Goal: Information Seeking & Learning: Find specific fact

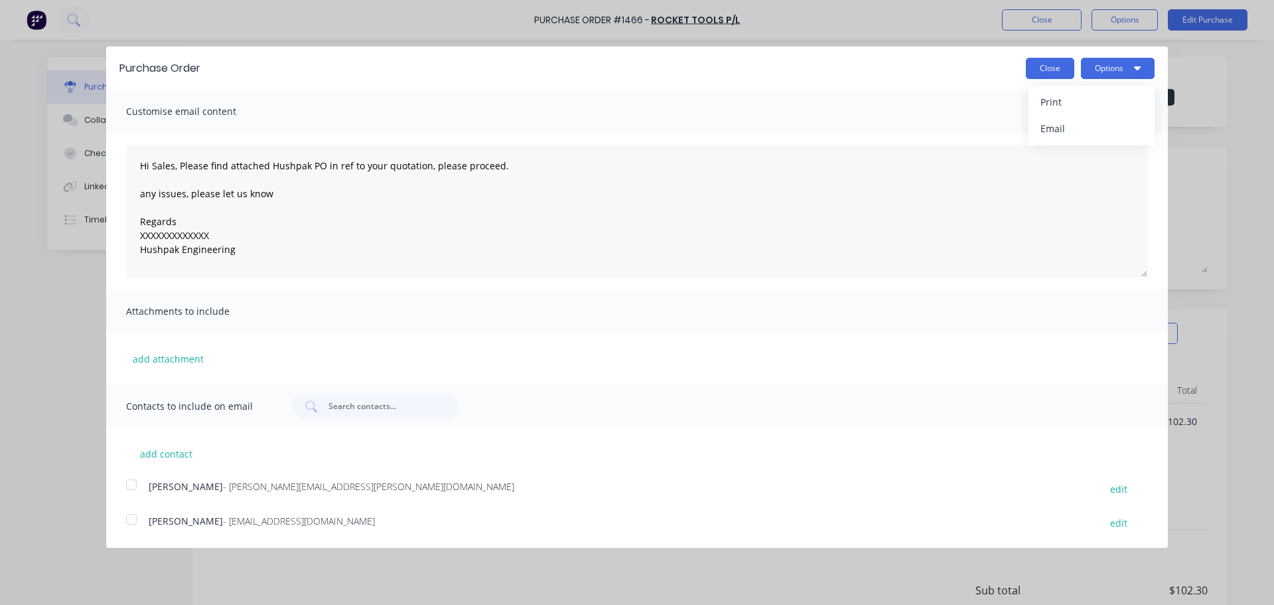
click at [1045, 75] on button "Close" at bounding box center [1050, 68] width 48 height 21
type textarea "x"
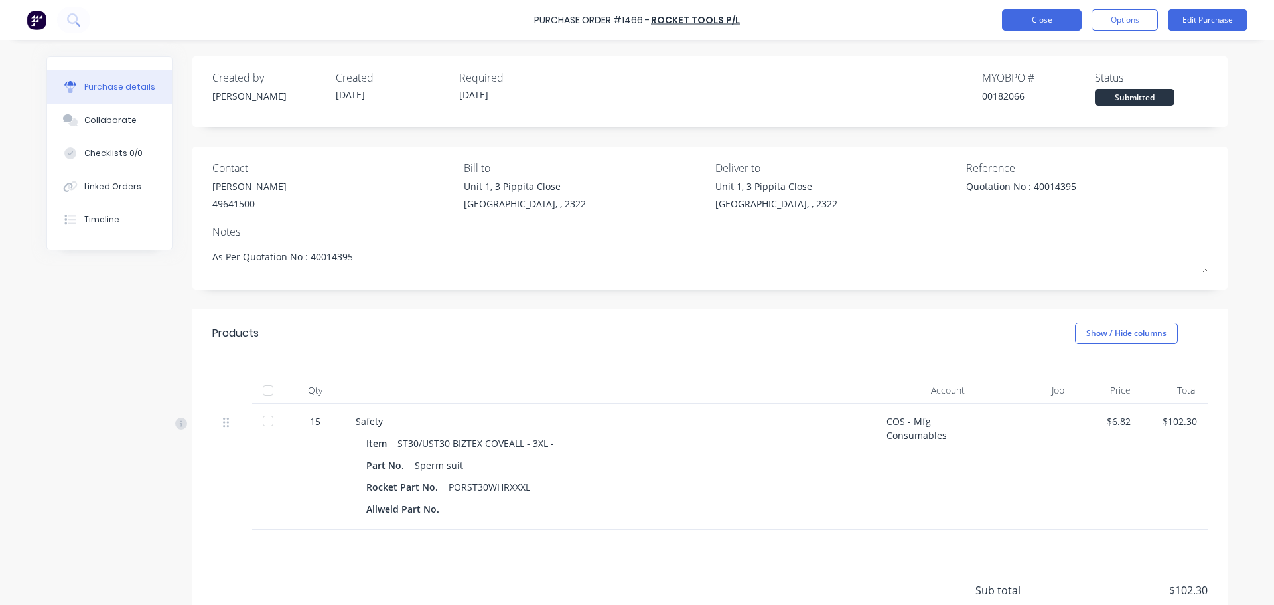
click at [1015, 27] on button "Close" at bounding box center [1042, 19] width 80 height 21
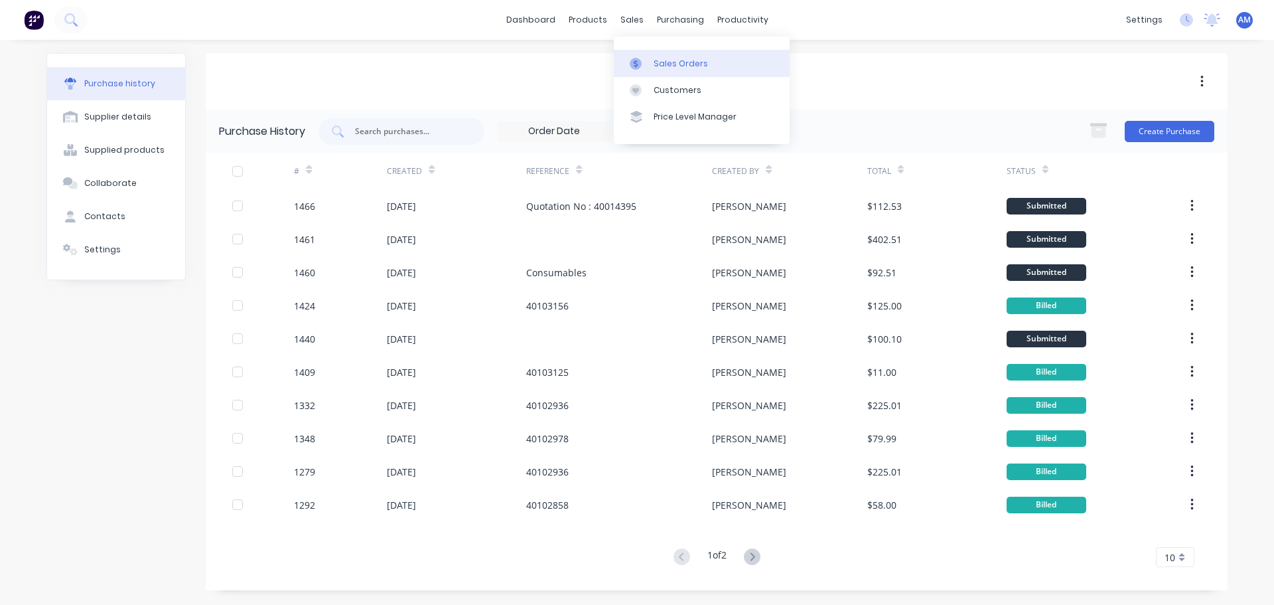
click at [670, 59] on div "Sales Orders" at bounding box center [681, 64] width 54 height 12
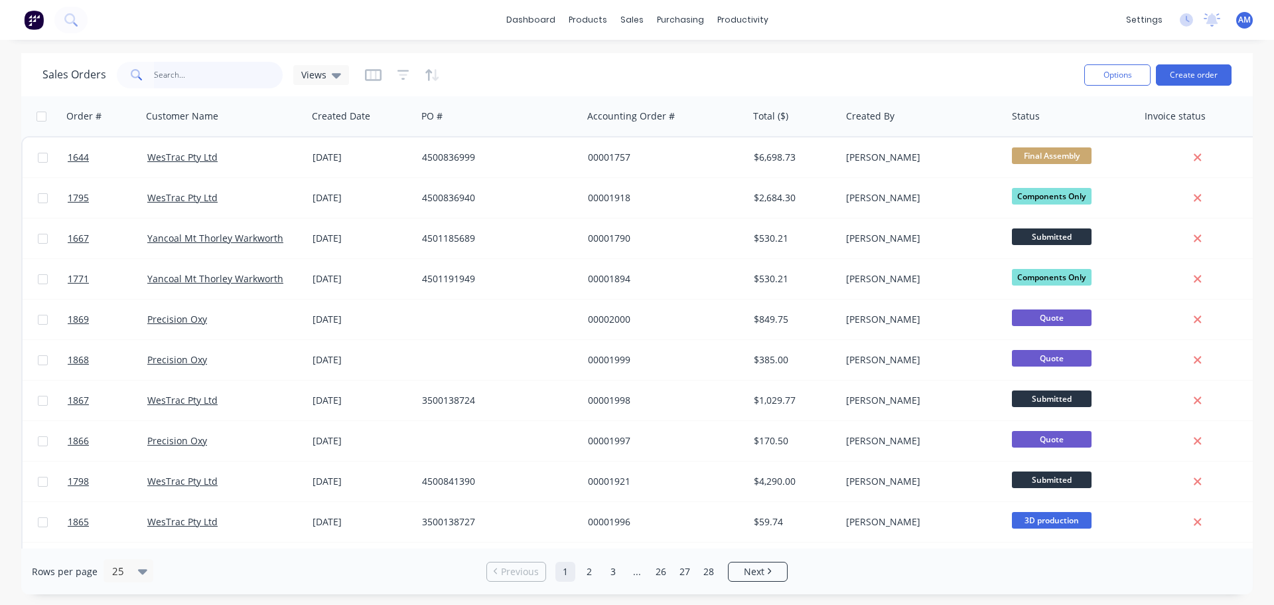
click at [192, 74] on input "text" at bounding box center [218, 75] width 129 height 27
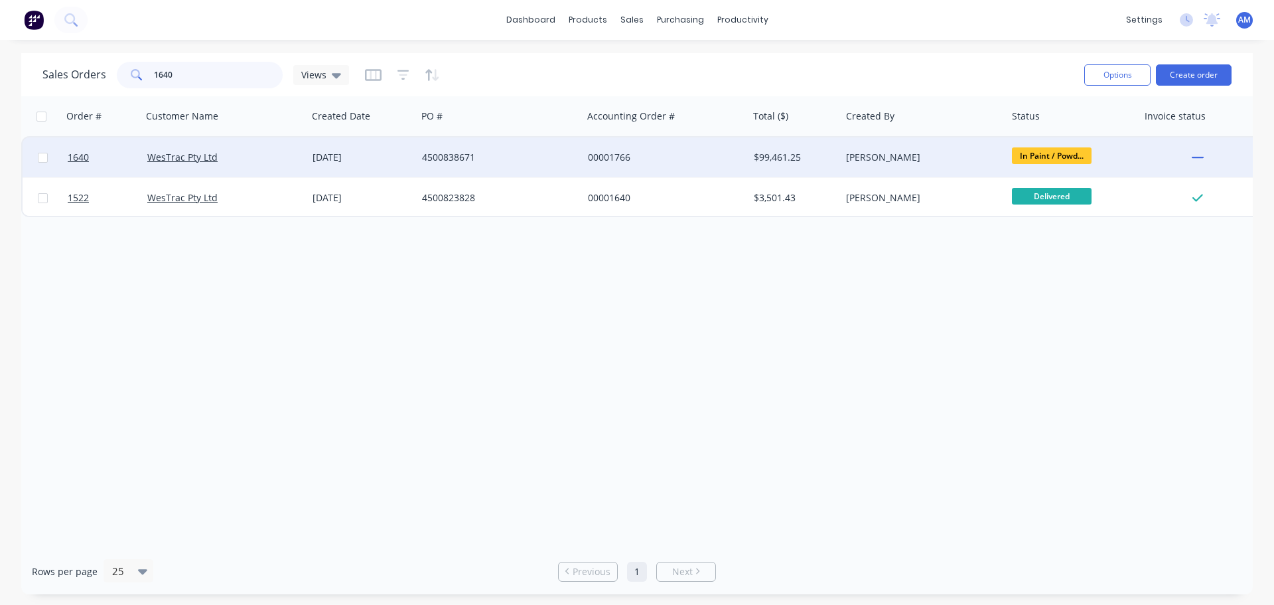
type input "1640"
click at [625, 154] on div "00001766" at bounding box center [661, 157] width 147 height 13
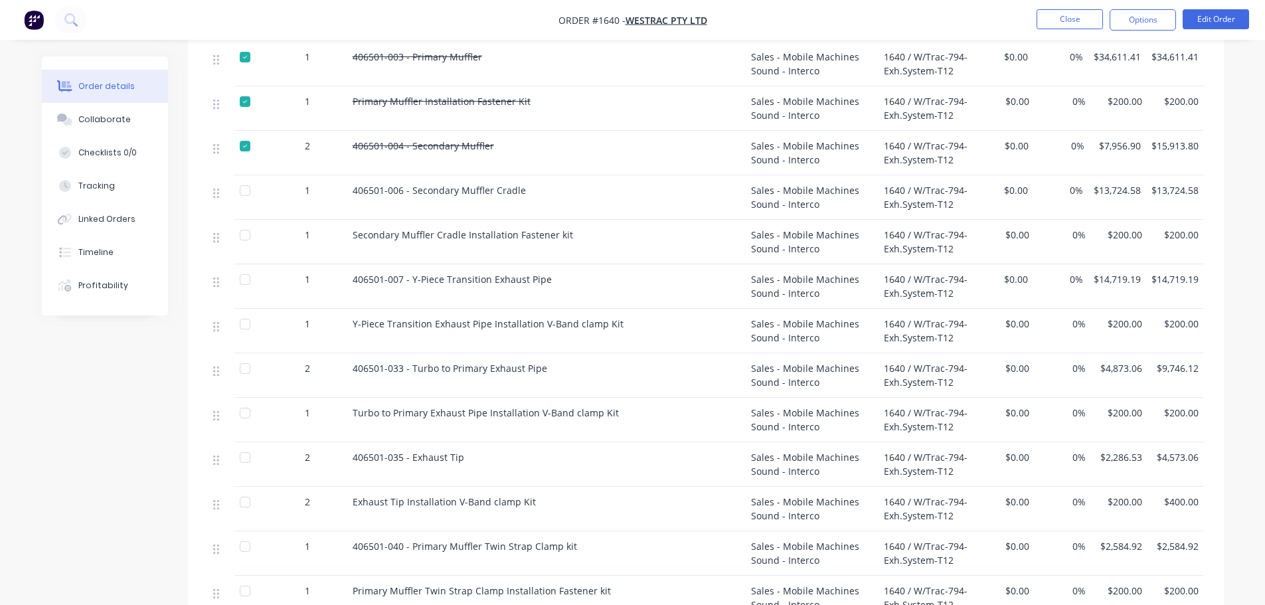
scroll to position [597, 0]
drag, startPoint x: 544, startPoint y: 346, endPoint x: 345, endPoint y: 351, distance: 198.5
click at [345, 351] on div "2 406501-033 - Turbo to Primary Exhaust Pipe Sales - Mobile Machines Sound - In…" at bounding box center [706, 373] width 996 height 44
copy div "406501-033 - Turbo to Primary Exhaust Pipe"
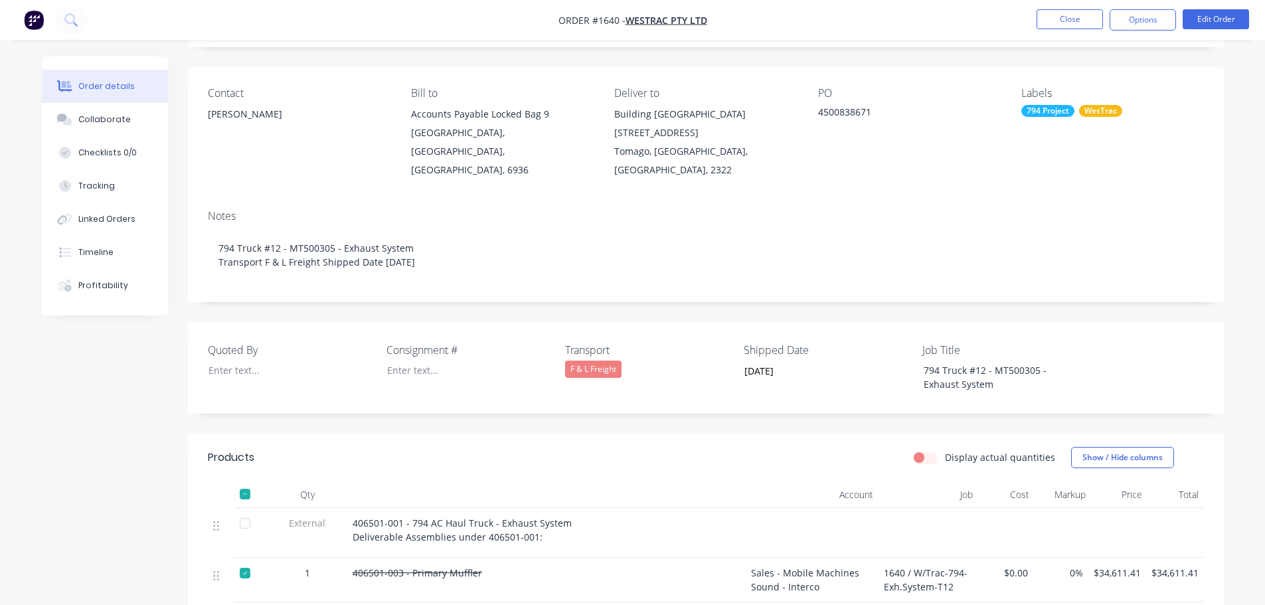
scroll to position [0, 0]
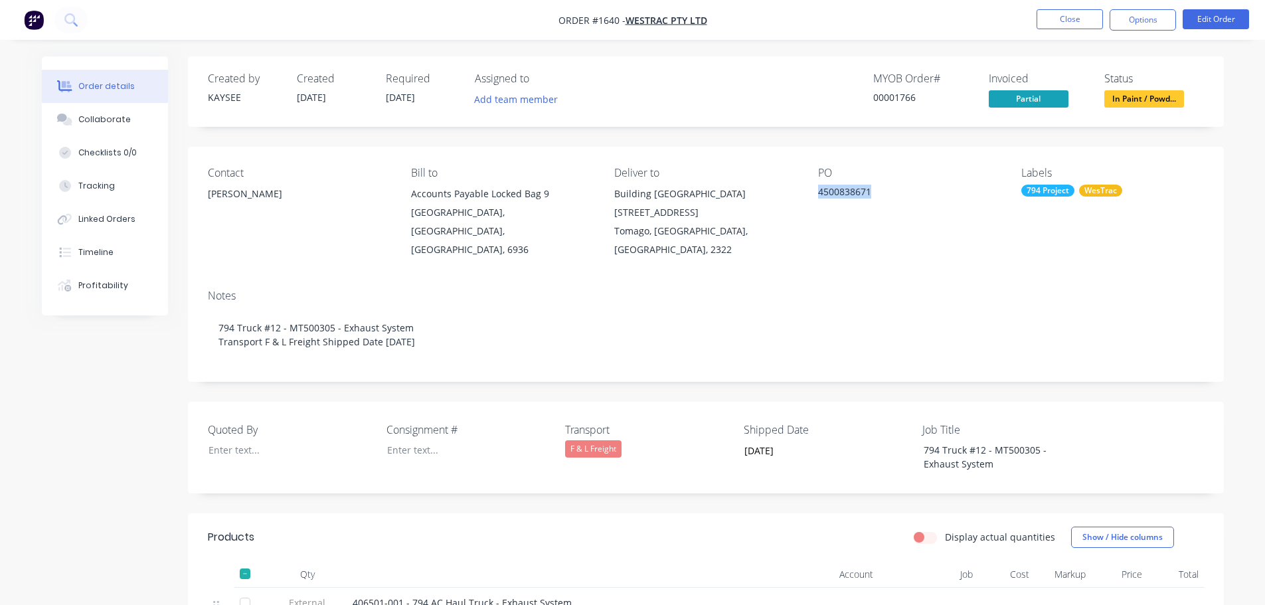
drag, startPoint x: 878, startPoint y: 187, endPoint x: 812, endPoint y: 191, distance: 65.2
click at [812, 191] on div "Contact [PERSON_NAME] [PERSON_NAME] to Accounts Payable Locked Bag [STREET_ADDR…" at bounding box center [706, 213] width 1036 height 132
copy div "4500838671"
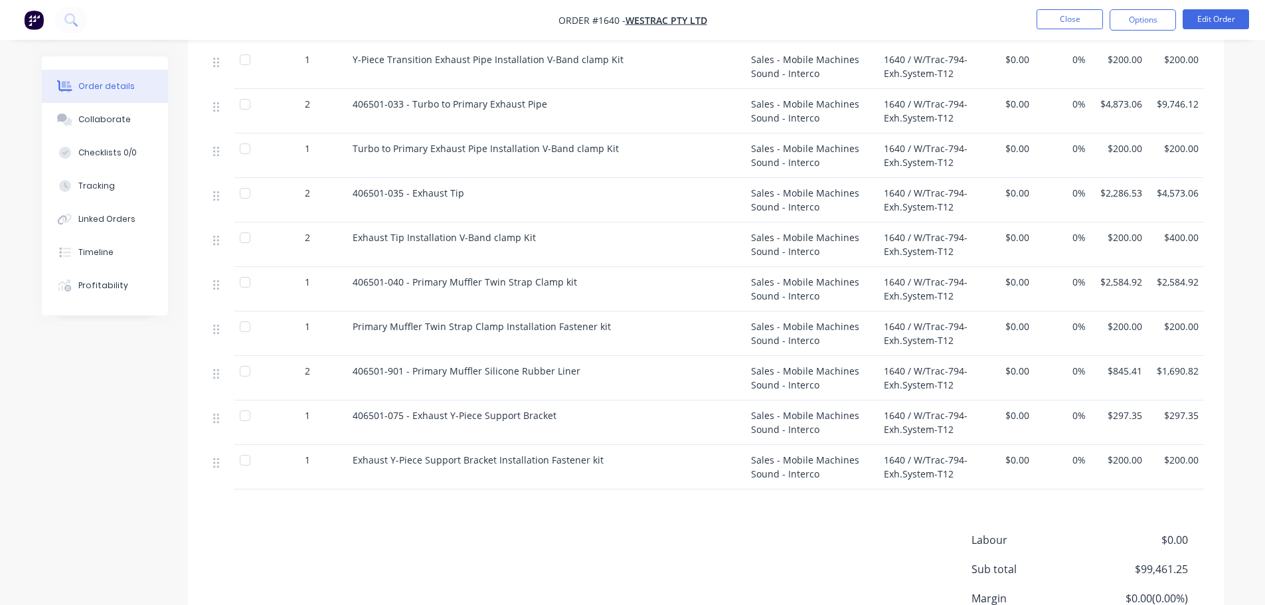
scroll to position [863, 0]
drag, startPoint x: 472, startPoint y: 172, endPoint x: 352, endPoint y: 169, distance: 120.2
click at [352, 183] on div "406501-035 - Exhaust Tip" at bounding box center [546, 190] width 388 height 14
copy span "406501-035 - Exhaust Tip"
drag, startPoint x: 530, startPoint y: 216, endPoint x: 347, endPoint y: 213, distance: 183.2
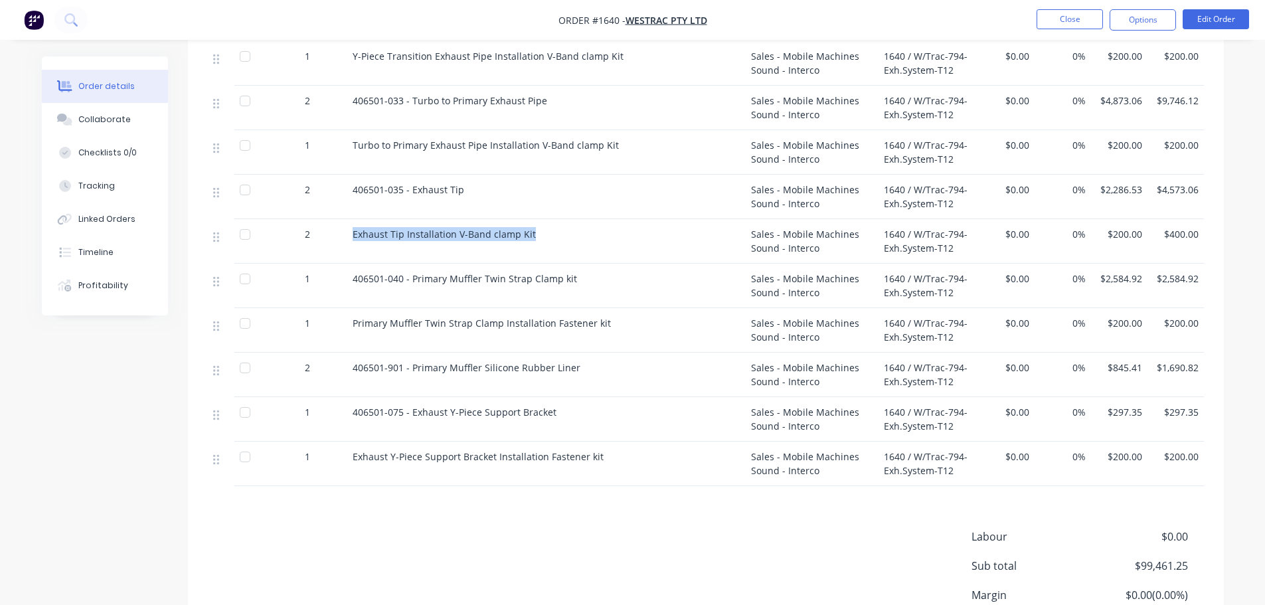
click at [347, 219] on div "Exhaust Tip Installation V-Band clamp Kit" at bounding box center [546, 241] width 398 height 44
copy span "Exhaust Tip Installation V-Band clamp Kit"
drag, startPoint x: 576, startPoint y: 348, endPoint x: 354, endPoint y: 352, distance: 221.7
click at [354, 360] on div "406501-901 - Primary Muffler Silicone Rubber Liner" at bounding box center [546, 367] width 388 height 14
copy span "406501-901 - Primary Muffler Silicone Rubber Liner"
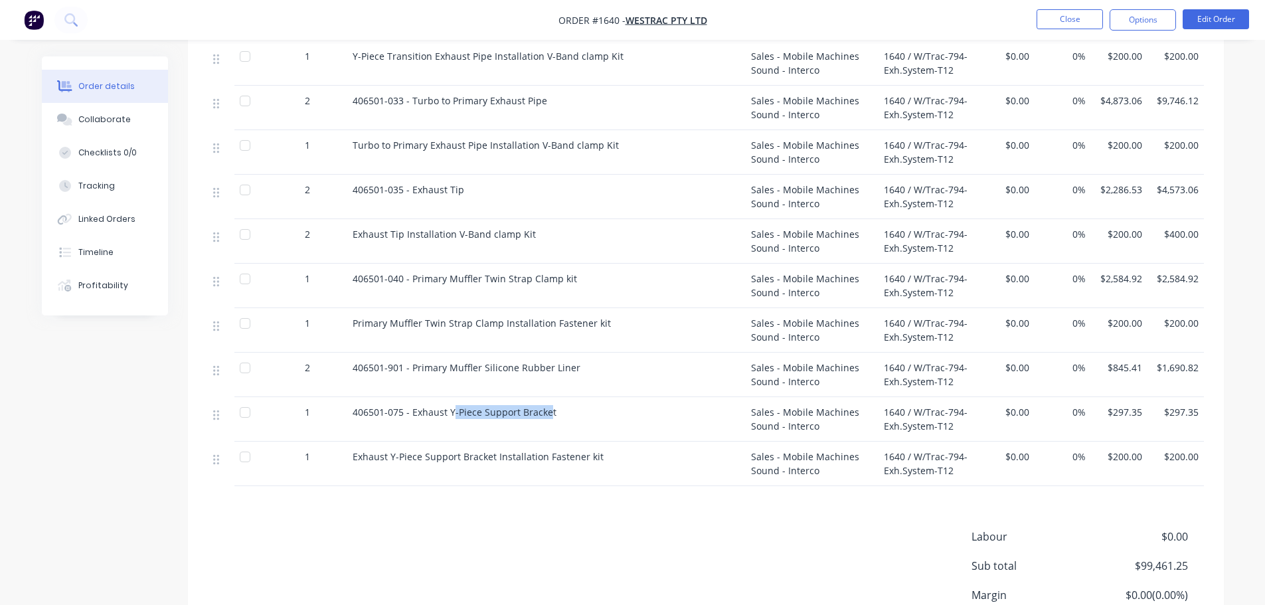
drag, startPoint x: 549, startPoint y: 393, endPoint x: 451, endPoint y: 391, distance: 98.3
click at [451, 406] on span "406501-075 - Exhaust Y-Piece Support Bracket" at bounding box center [454, 412] width 204 height 13
drag, startPoint x: 575, startPoint y: 397, endPoint x: 352, endPoint y: 392, distance: 222.4
click at [352, 405] on div "406501-075 - Exhaust Y-Piece Support Bracket" at bounding box center [546, 412] width 388 height 14
copy span "406501-075 - Exhaust Y-Piece Support Bracket"
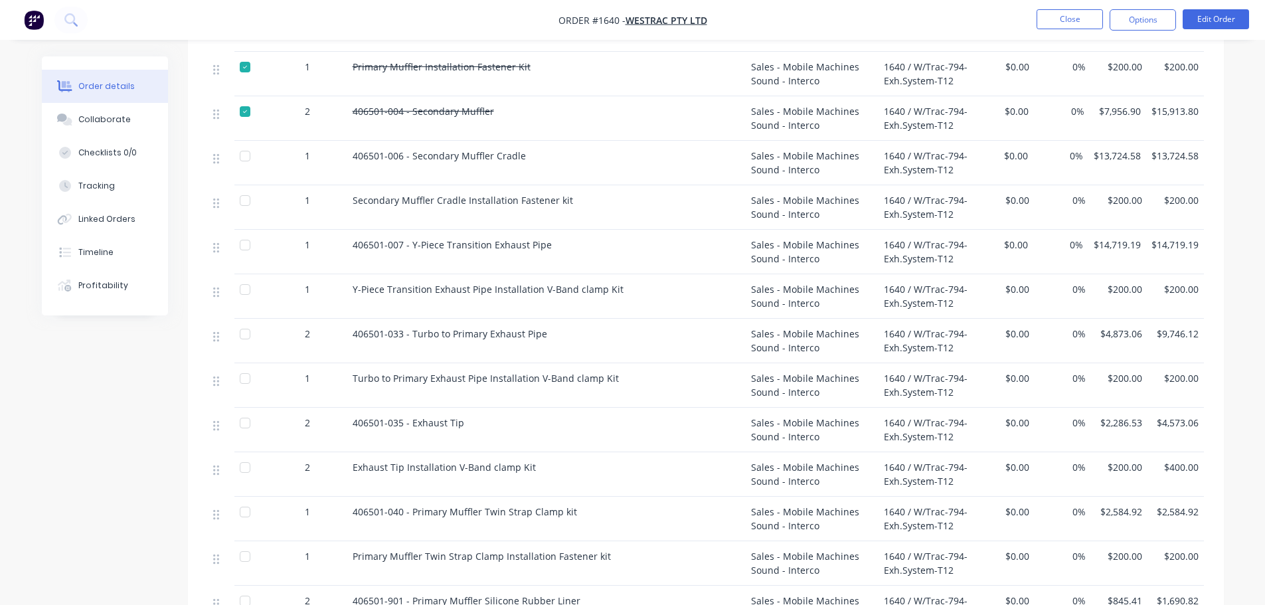
scroll to position [597, 0]
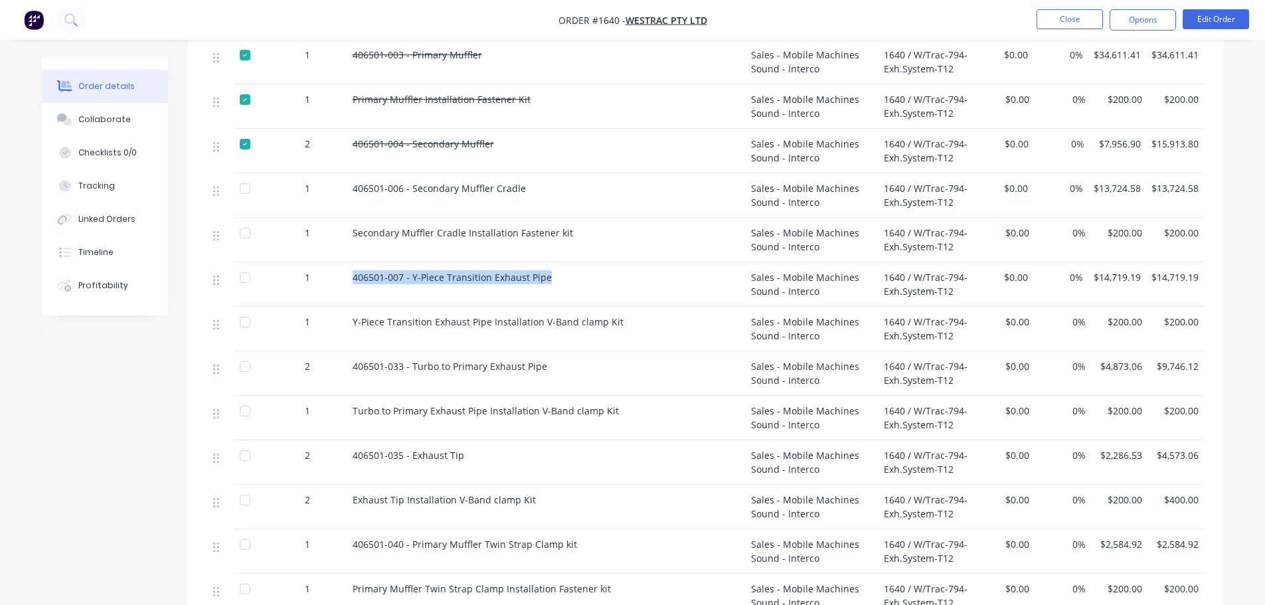
drag, startPoint x: 548, startPoint y: 260, endPoint x: 343, endPoint y: 266, distance: 205.2
click at [343, 266] on div "1 406501-007 - Y-Piece Transition Exhaust Pipe Sales - Mobile Machines Sound - …" at bounding box center [706, 284] width 996 height 44
copy div "406501-007 - Y-Piece Transition Exhaust Pipe"
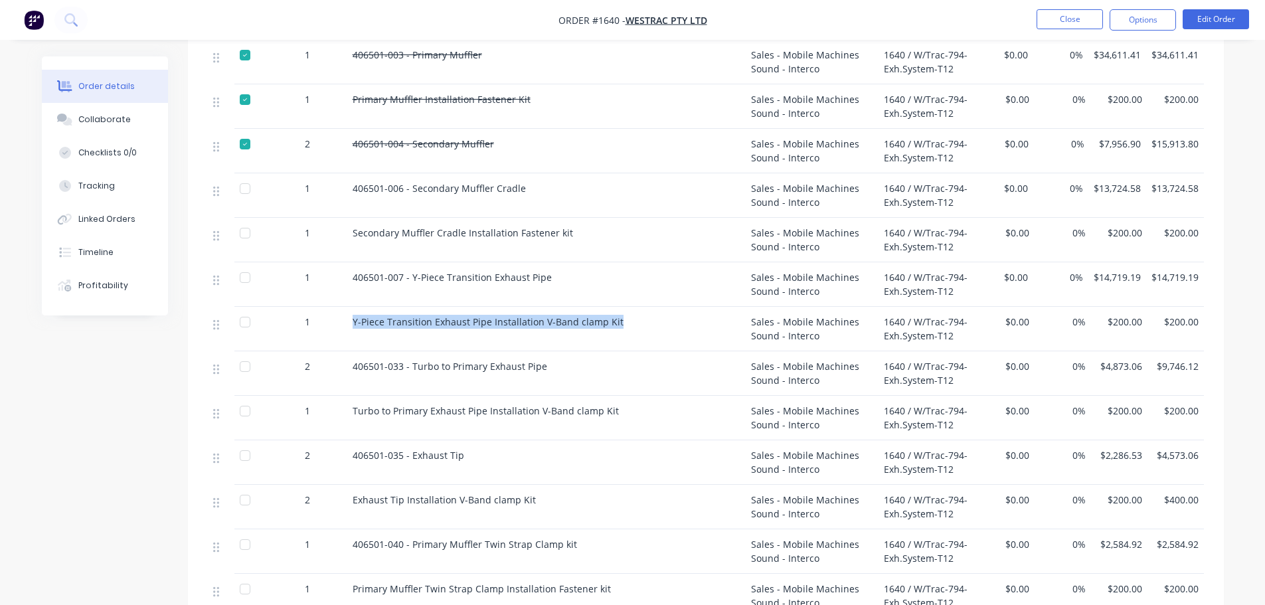
drag, startPoint x: 617, startPoint y: 303, endPoint x: 350, endPoint y: 308, distance: 267.5
click at [350, 308] on div "Y-Piece Transition Exhaust Pipe Installation V-Band clamp Kit" at bounding box center [546, 329] width 398 height 44
copy span "Y-Piece Transition Exhaust Pipe Installation V-Band clamp Kit"
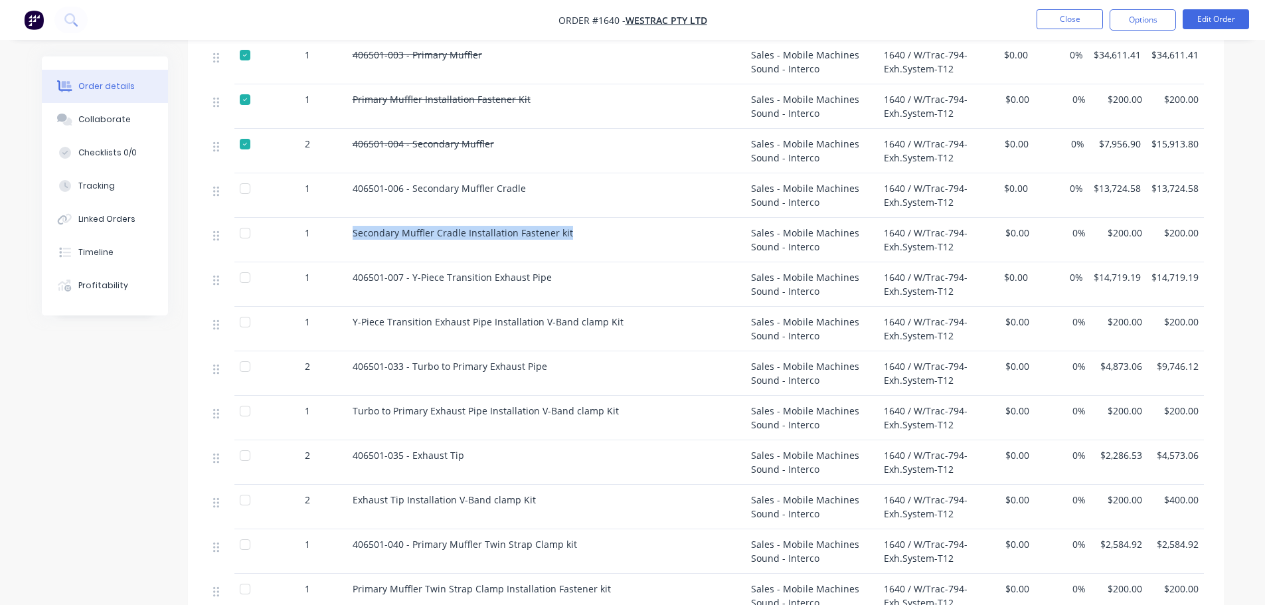
drag, startPoint x: 572, startPoint y: 214, endPoint x: 350, endPoint y: 214, distance: 221.0
click at [350, 218] on div "Secondary Muffler Cradle Installation Fastener kit" at bounding box center [546, 240] width 398 height 44
copy span "Secondary Muffler Cradle Installation Fastener kit"
drag, startPoint x: 522, startPoint y: 169, endPoint x: 352, endPoint y: 171, distance: 170.6
click at [352, 181] on div "406501-006 - Secondary Muffler Cradle" at bounding box center [546, 188] width 388 height 14
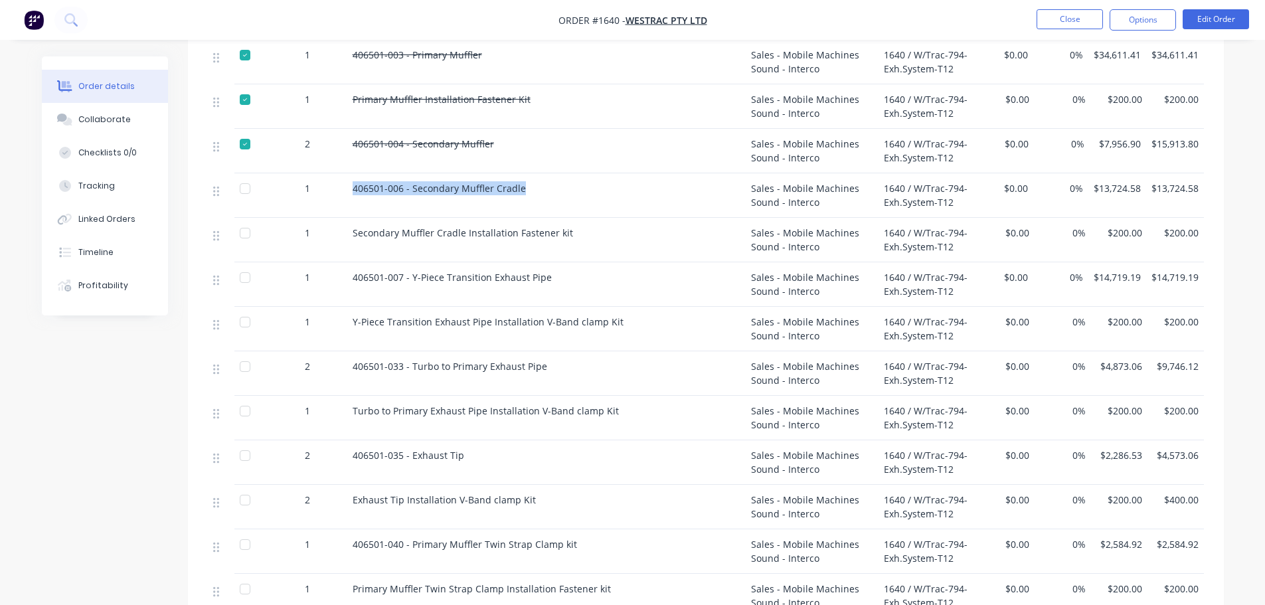
copy span "406501-006 - Secondary Muffler Cradle"
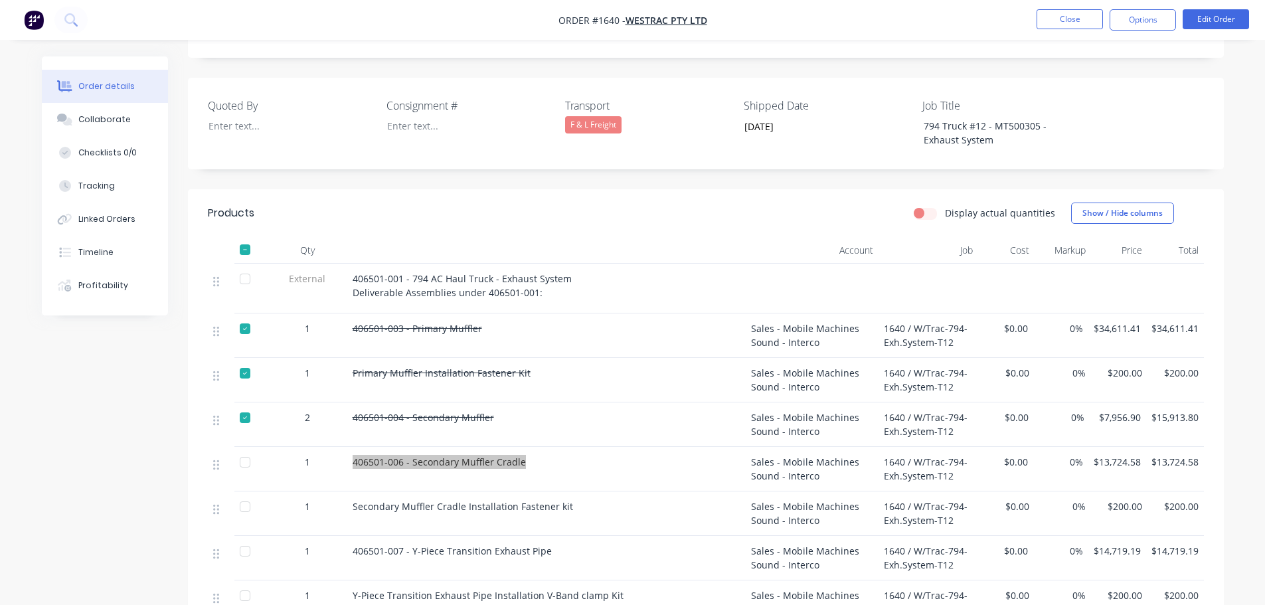
scroll to position [66, 0]
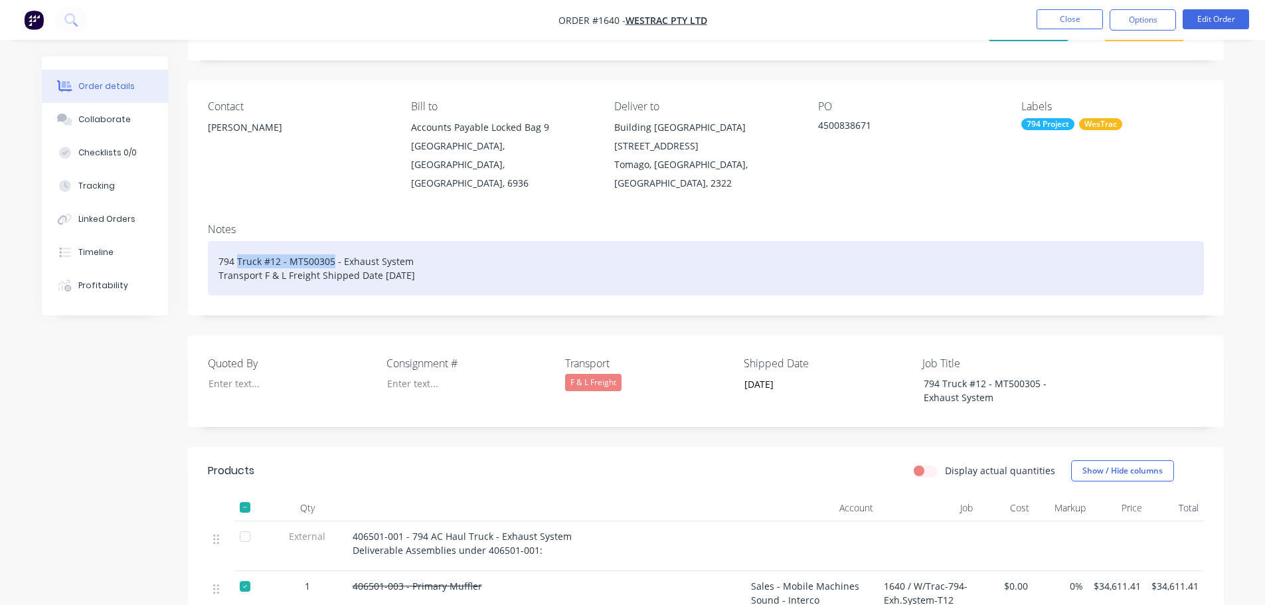
drag, startPoint x: 333, startPoint y: 242, endPoint x: 237, endPoint y: 242, distance: 96.3
click at [237, 242] on div "794 Truck #12 - MT500305 - Exhaust System Transport F & L Freight Shipped Date …" at bounding box center [706, 268] width 996 height 54
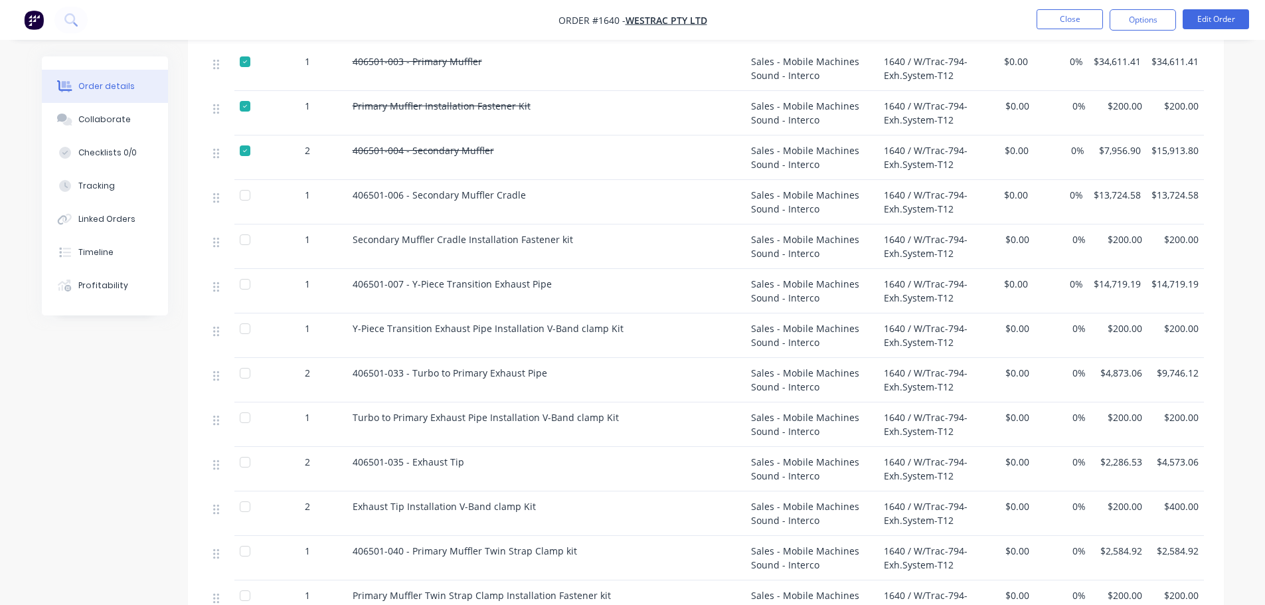
scroll to position [597, 0]
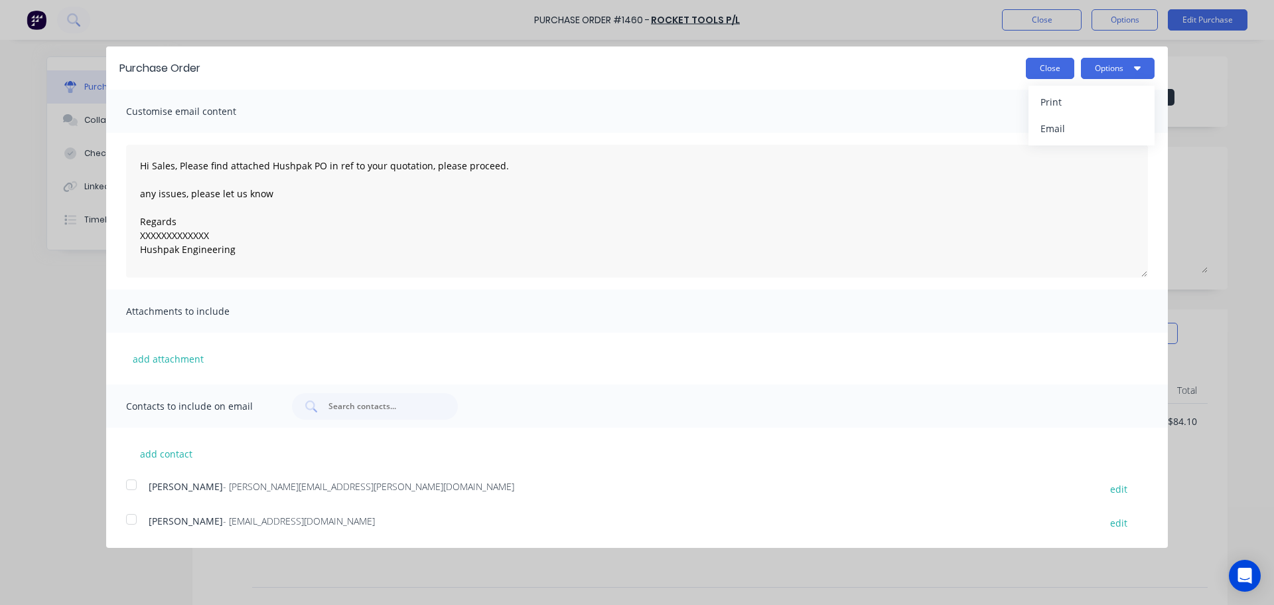
click at [1039, 68] on button "Close" at bounding box center [1050, 68] width 48 height 21
type textarea "x"
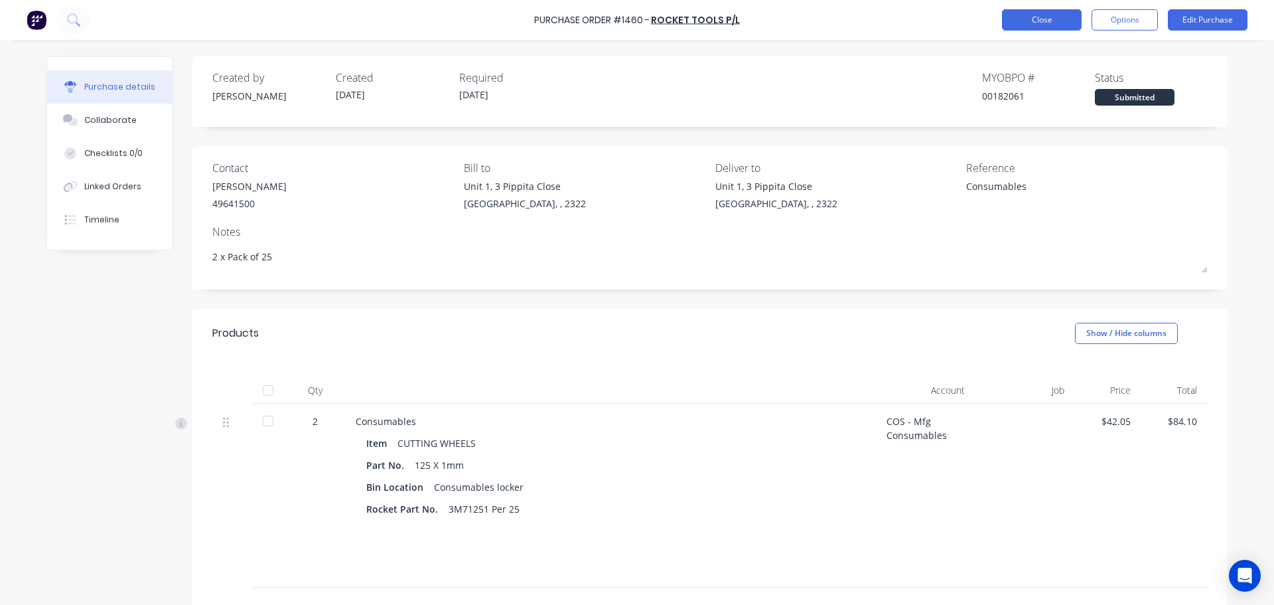
click at [1034, 26] on button "Close" at bounding box center [1042, 19] width 80 height 21
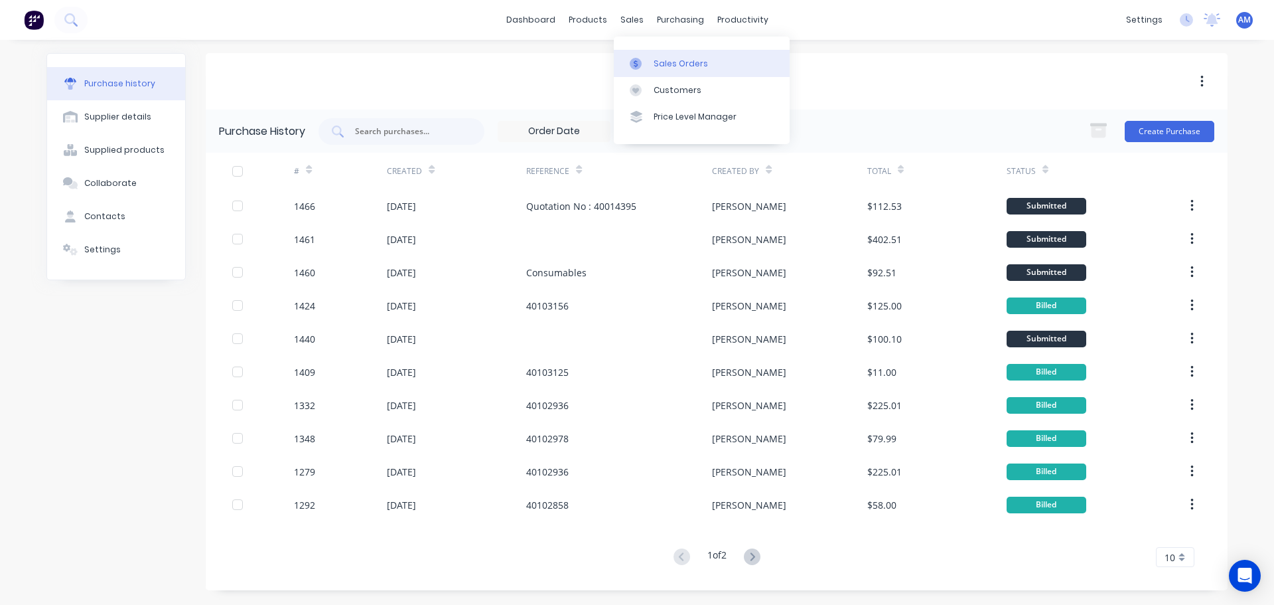
click at [668, 68] on div "Sales Orders" at bounding box center [681, 64] width 54 height 12
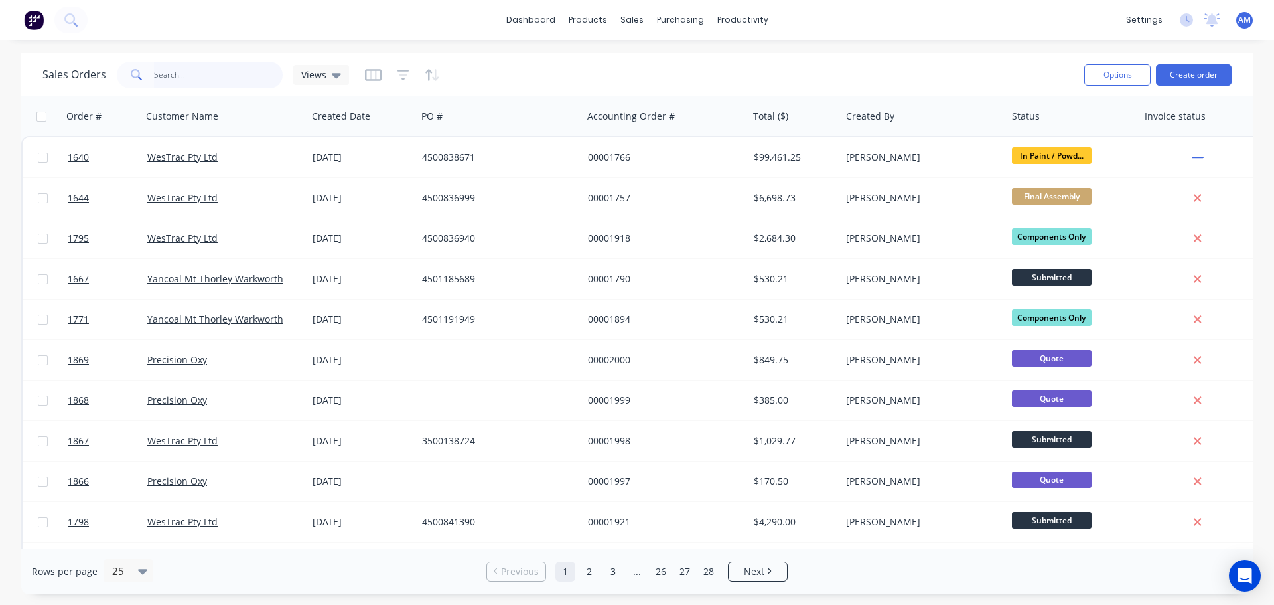
click at [180, 72] on input "text" at bounding box center [218, 75] width 129 height 27
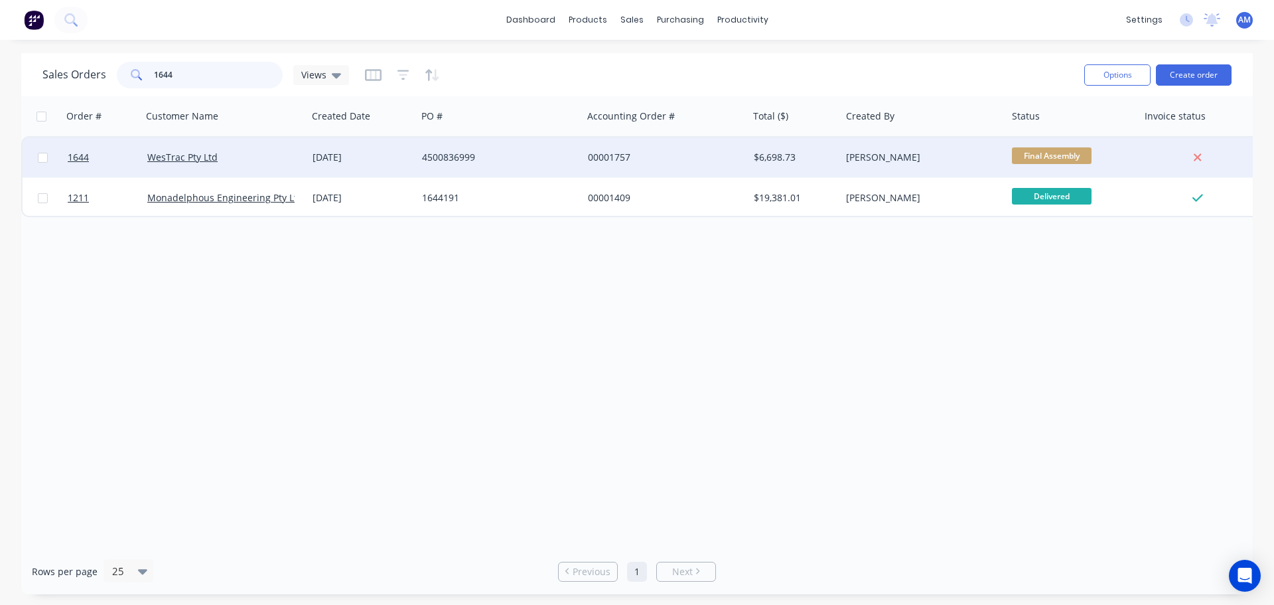
type input "1644"
click at [450, 151] on div "4500836999" at bounding box center [495, 157] width 147 height 13
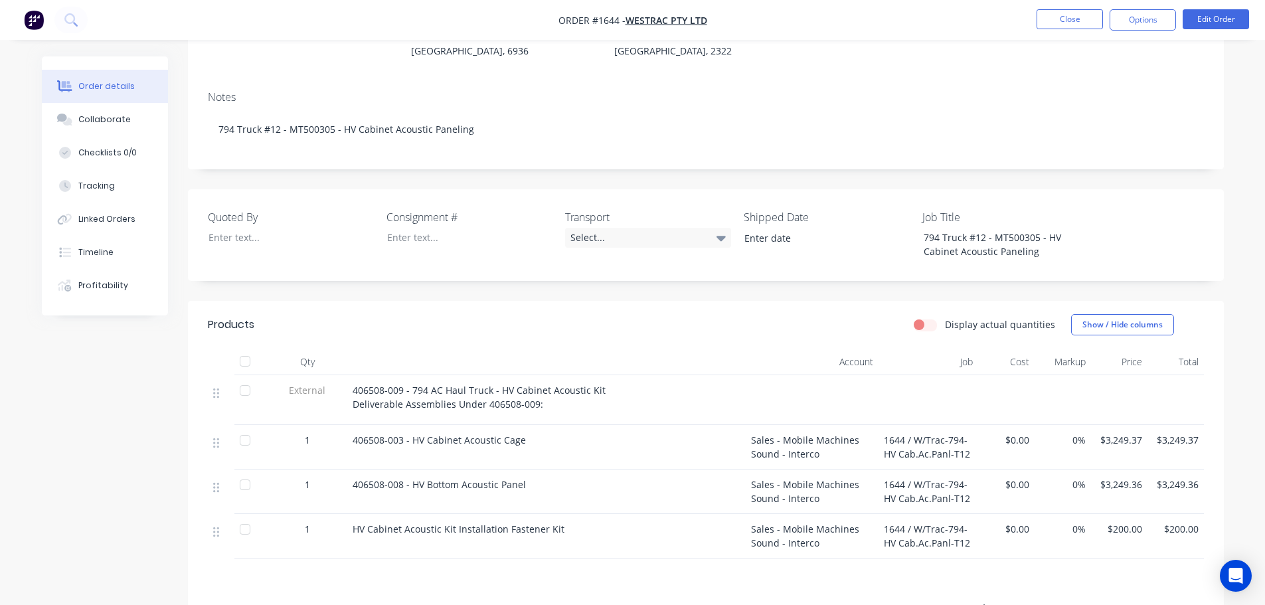
scroll to position [199, 0]
